Goal: Transaction & Acquisition: Purchase product/service

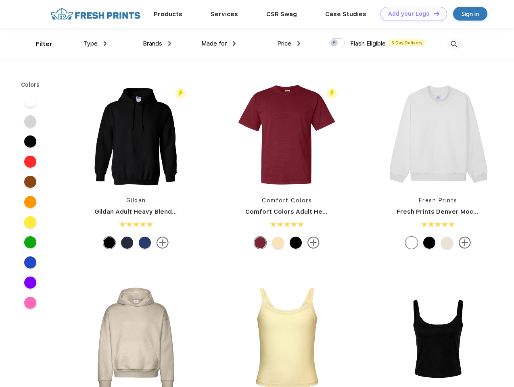
click at [410, 14] on link "Add your Logo Design Tool" at bounding box center [413, 14] width 67 height 14
click at [0, 0] on div "Design Tool" at bounding box center [0, 0] width 0 height 0
click at [433, 13] on link "Add your Logo Design Tool" at bounding box center [413, 14] width 67 height 14
click at [39, 44] on div "Filter" at bounding box center [44, 44] width 17 height 9
click at [95, 44] on span "Type" at bounding box center [90, 43] width 14 height 7
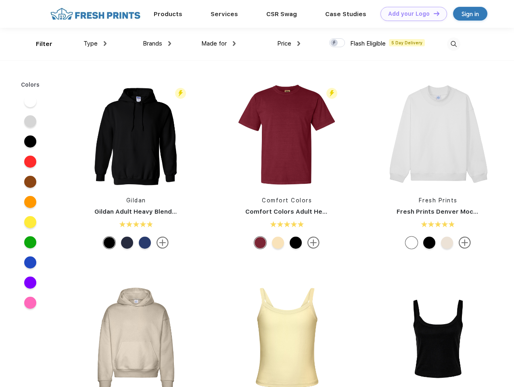
click at [157, 44] on span "Brands" at bounding box center [152, 43] width 19 height 7
click at [218, 44] on span "Made for" at bounding box center [213, 43] width 25 height 7
click at [289, 44] on span "Price" at bounding box center [284, 43] width 14 height 7
click at [337, 43] on div at bounding box center [337, 42] width 16 height 9
click at [334, 43] on input "checkbox" at bounding box center [331, 40] width 5 height 5
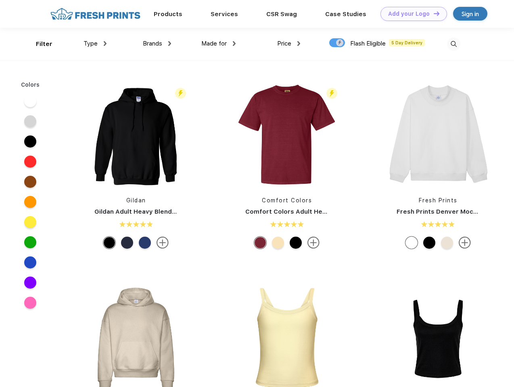
click at [453, 44] on img at bounding box center [453, 43] width 13 height 13
